Goal: Information Seeking & Learning: Learn about a topic

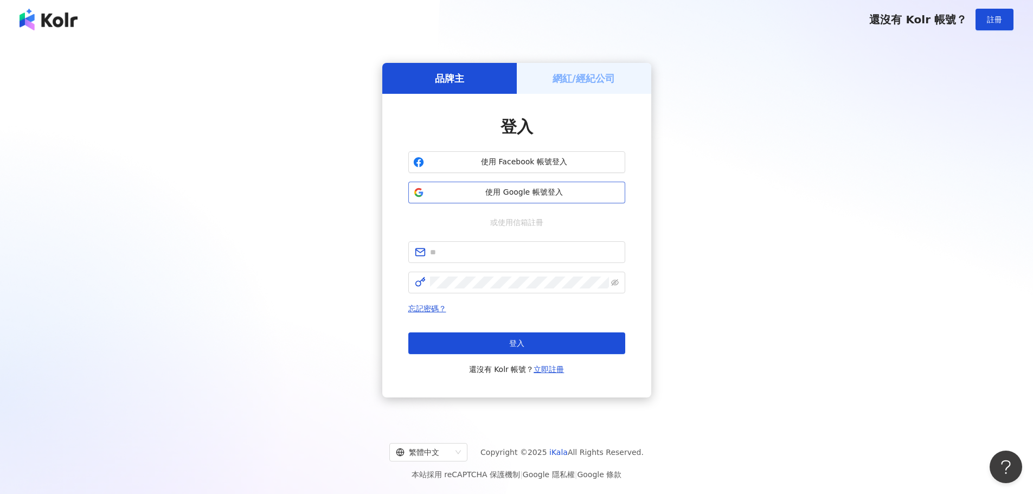
click at [482, 196] on span "使用 Google 帳號登入" at bounding box center [524, 192] width 192 height 11
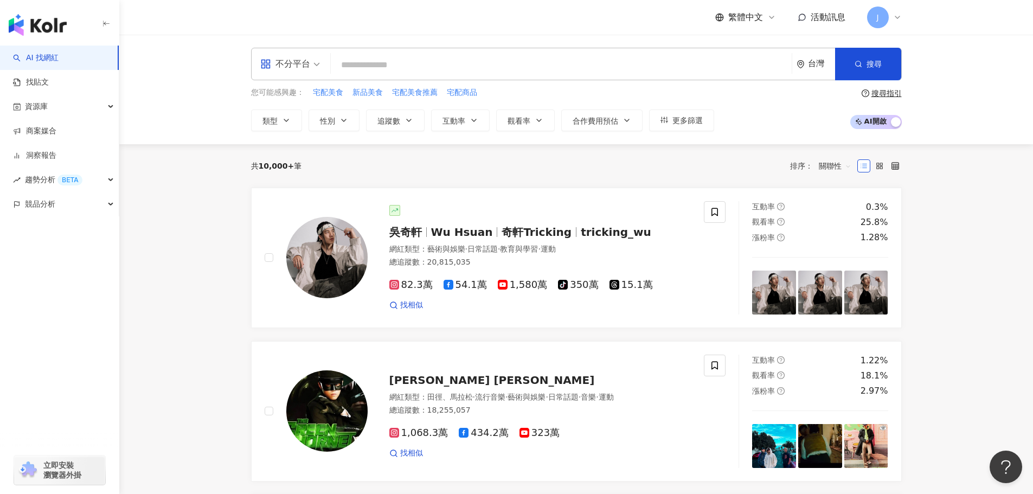
click at [356, 64] on input "search" at bounding box center [561, 65] width 452 height 21
type input "*"
type input "****"
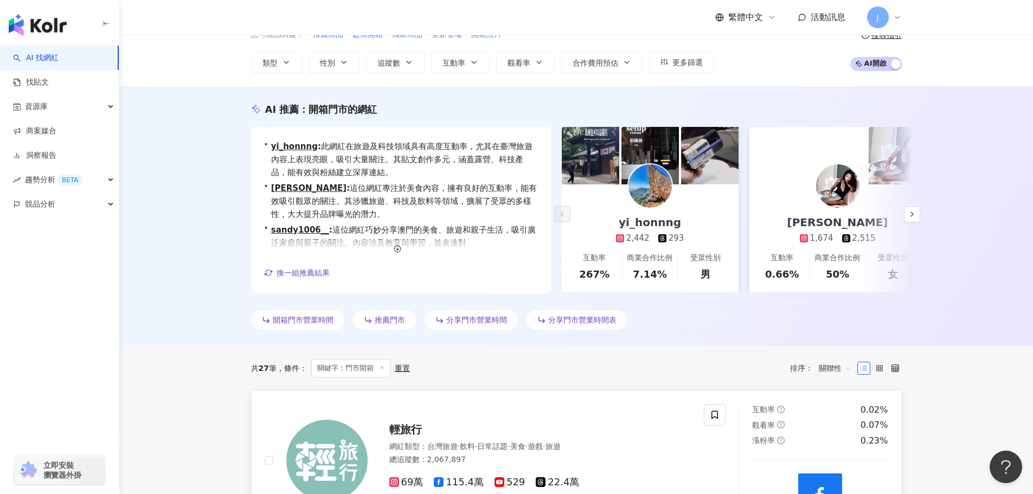
scroll to position [57, 0]
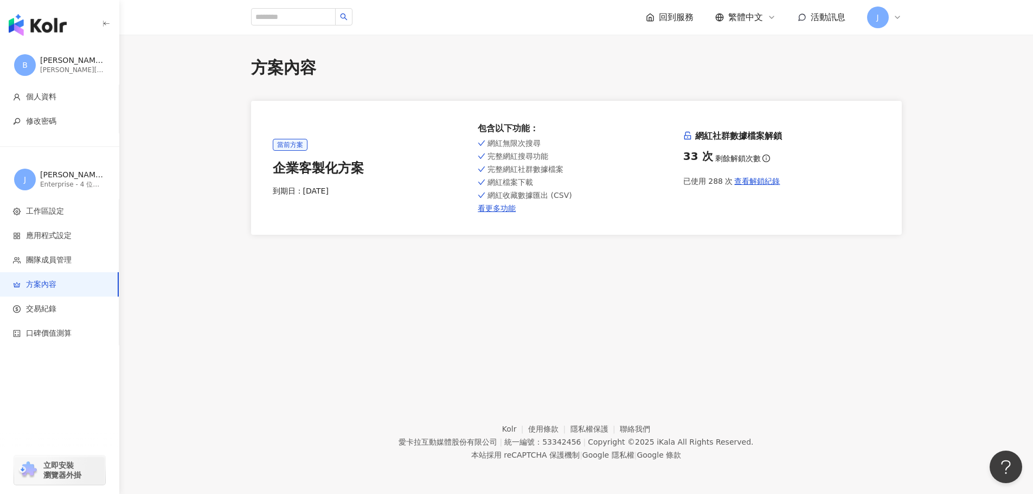
click at [42, 27] on img "button" at bounding box center [38, 25] width 58 height 22
